Goal: Entertainment & Leisure: Consume media (video, audio)

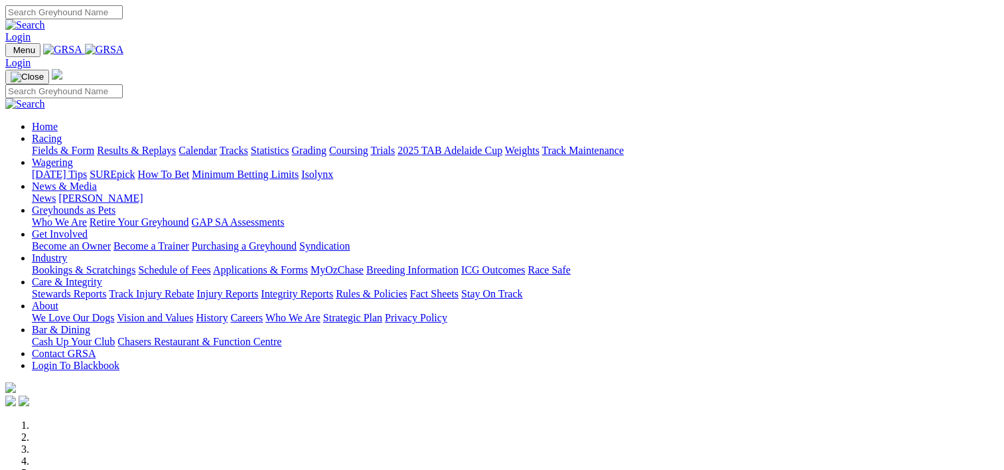
scroll to position [553, 0]
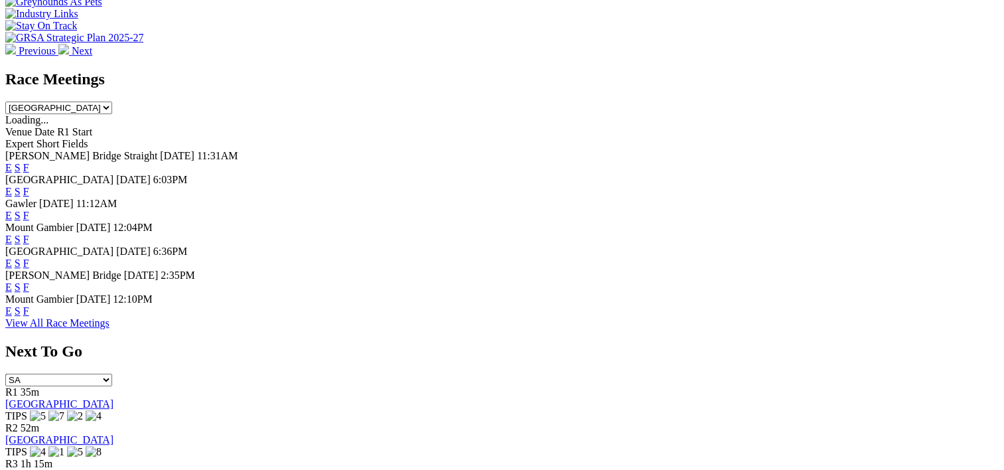
click at [29, 292] on link "F" at bounding box center [26, 286] width 6 height 11
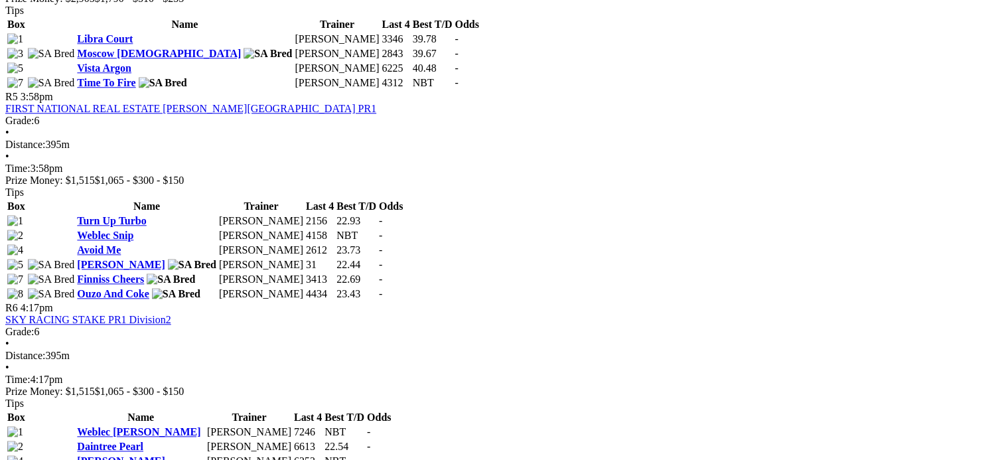
scroll to position [1119, 0]
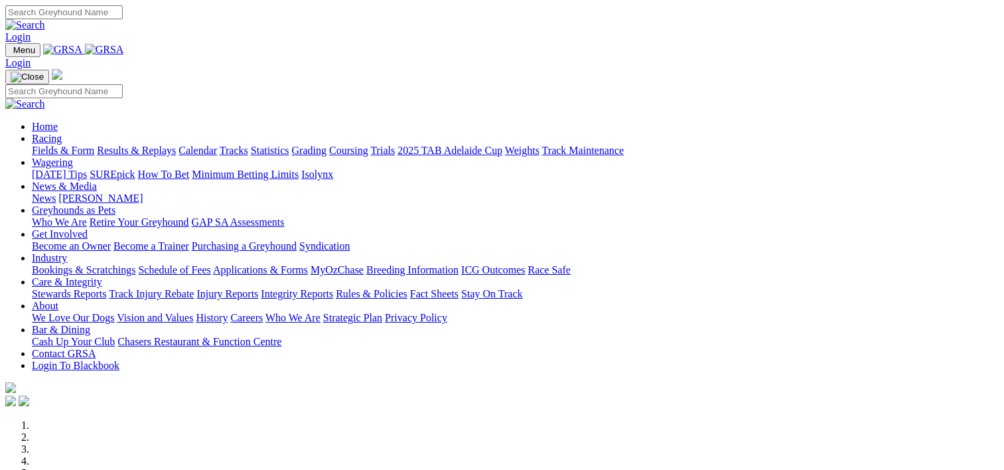
scroll to position [555, 0]
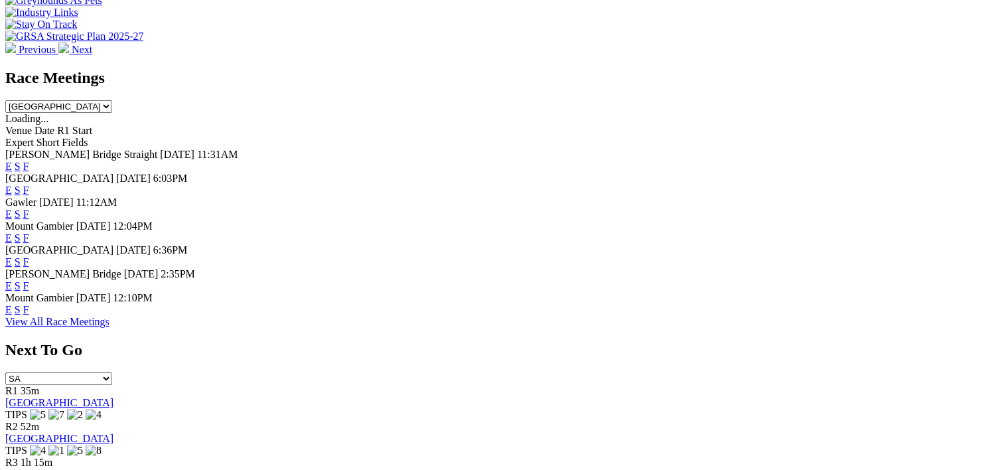
click at [29, 161] on link "F" at bounding box center [26, 166] width 6 height 11
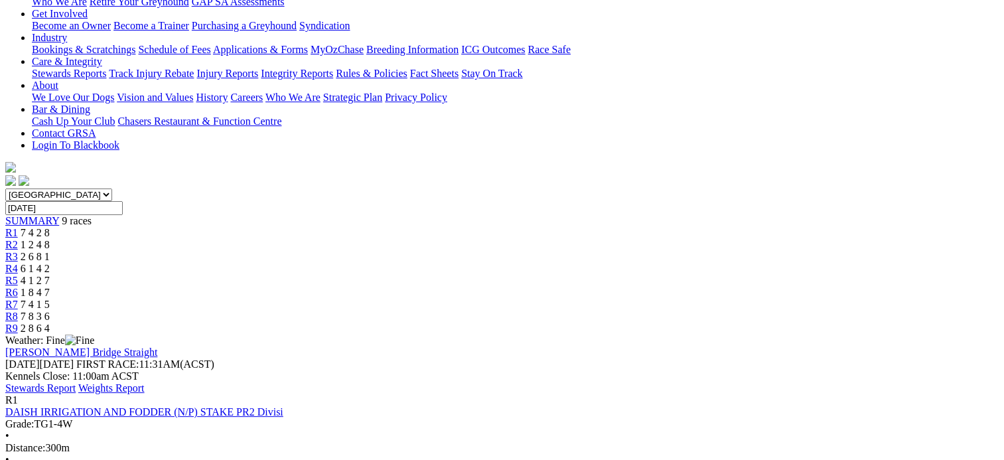
scroll to position [247, 0]
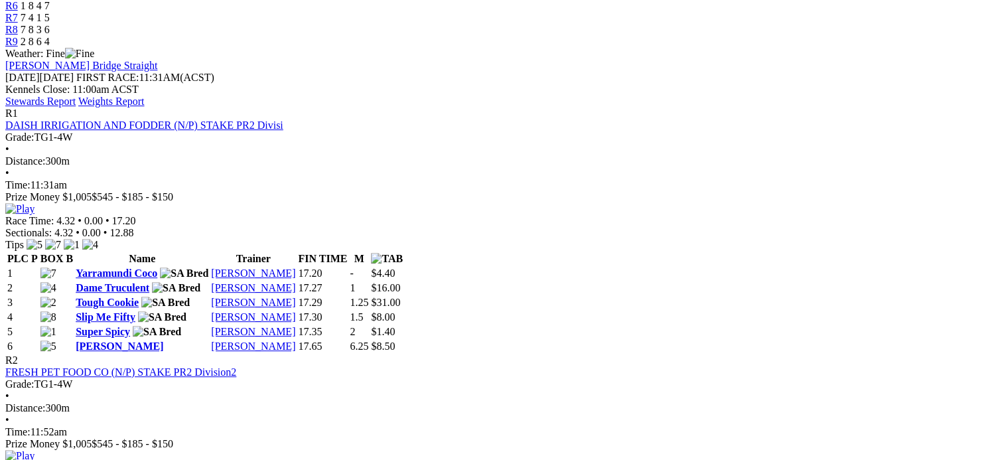
scroll to position [533, 0]
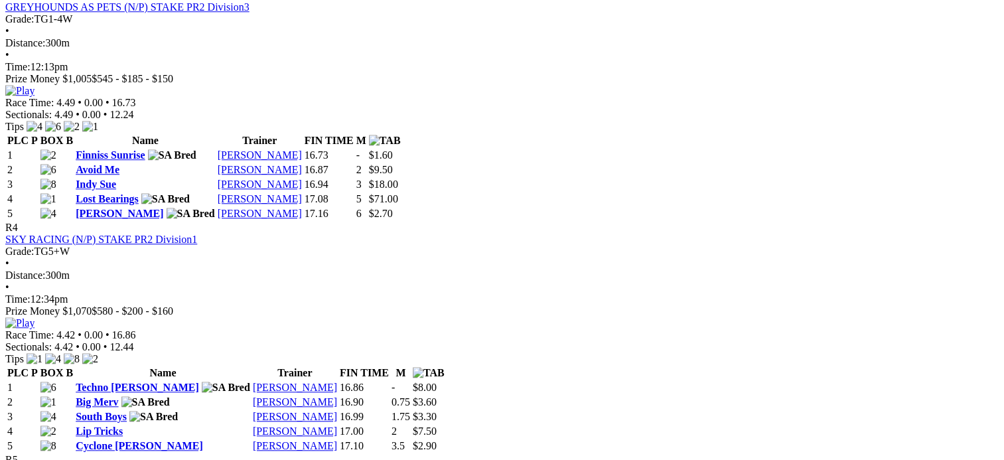
scroll to position [1143, 0]
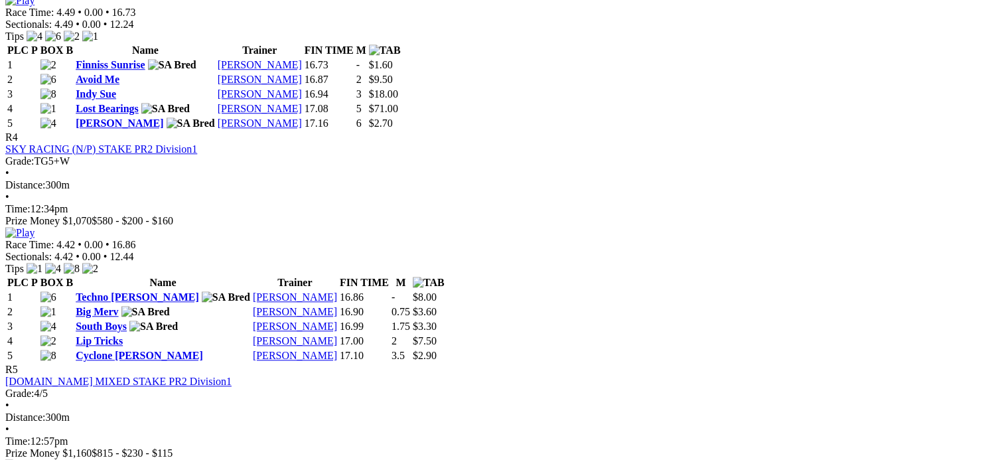
scroll to position [1233, 0]
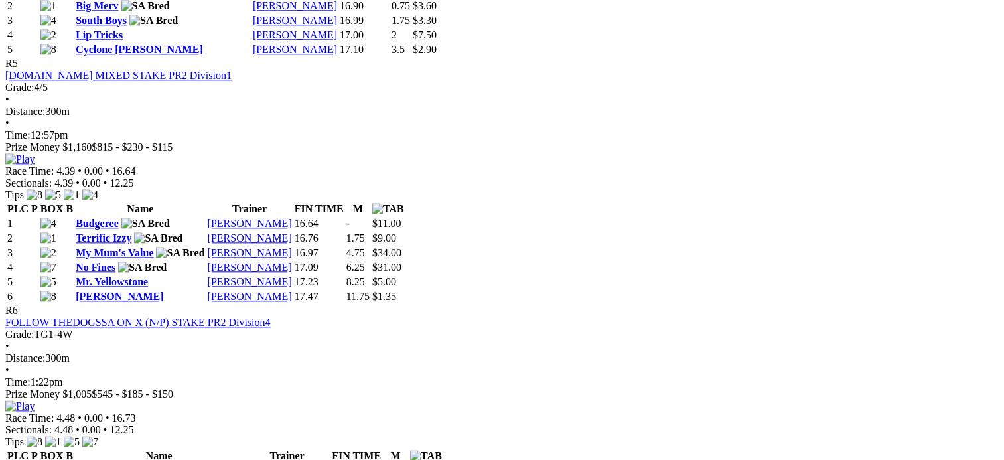
scroll to position [1618, 0]
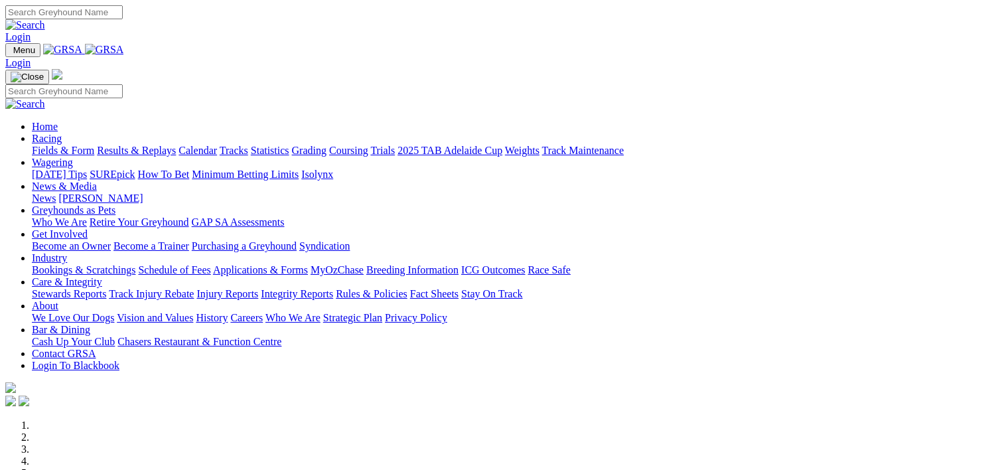
scroll to position [555, 0]
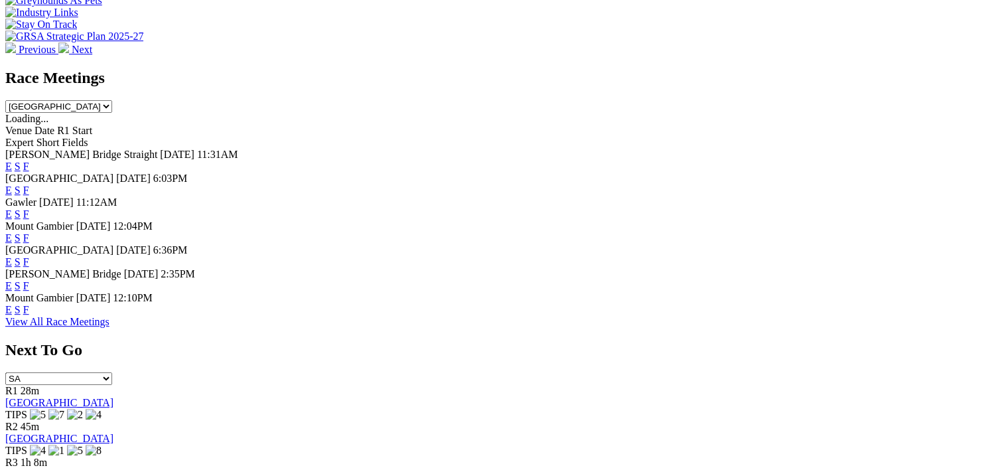
click at [29, 184] on link "F" at bounding box center [26, 189] width 6 height 11
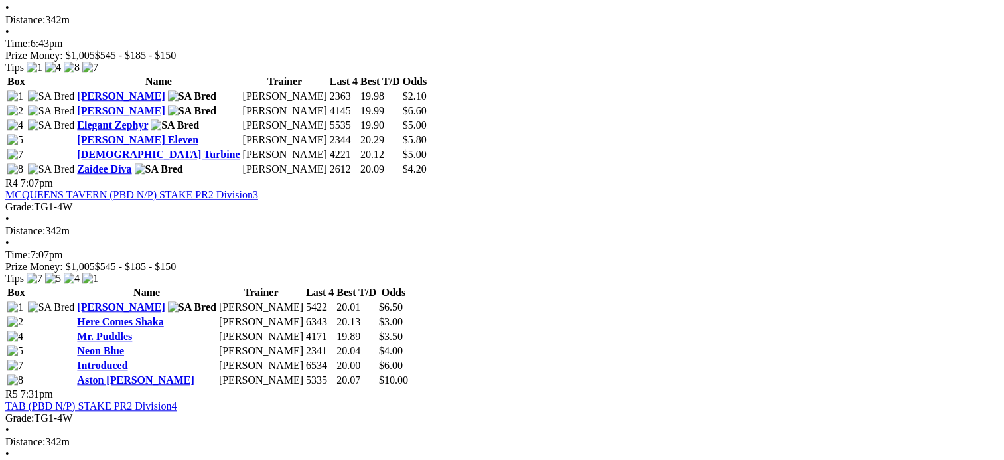
scroll to position [1135, 0]
